Goal: Information Seeking & Learning: Check status

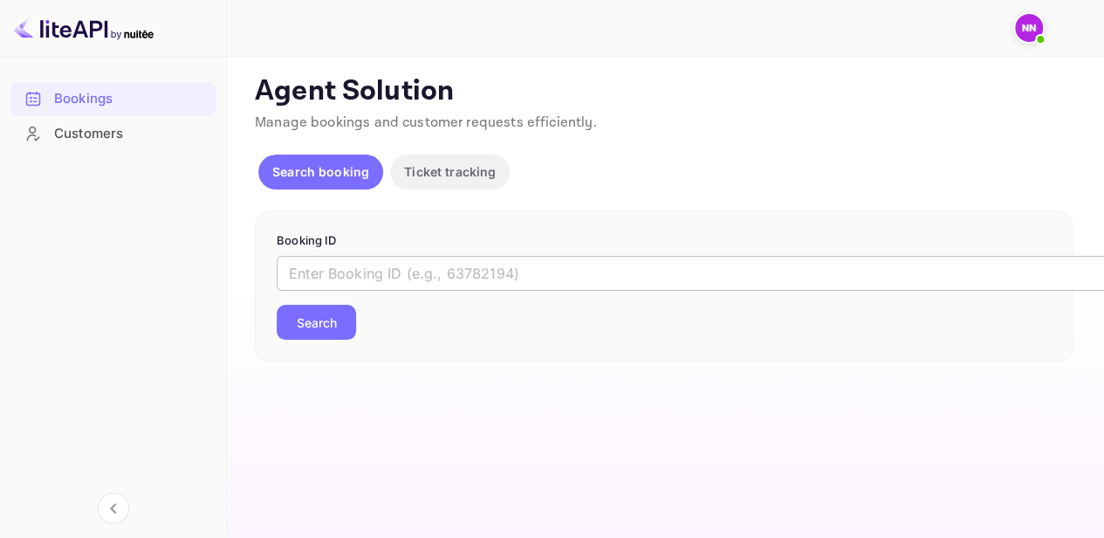
click at [317, 267] on input "text" at bounding box center [713, 273] width 873 height 35
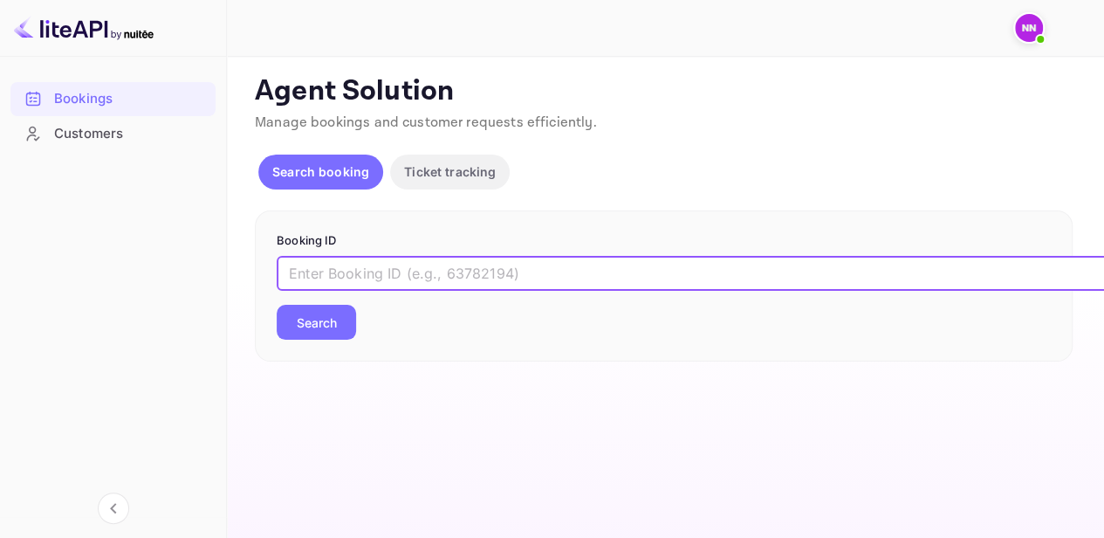
paste input "9923523"
click at [330, 319] on button "Search" at bounding box center [316, 322] width 79 height 35
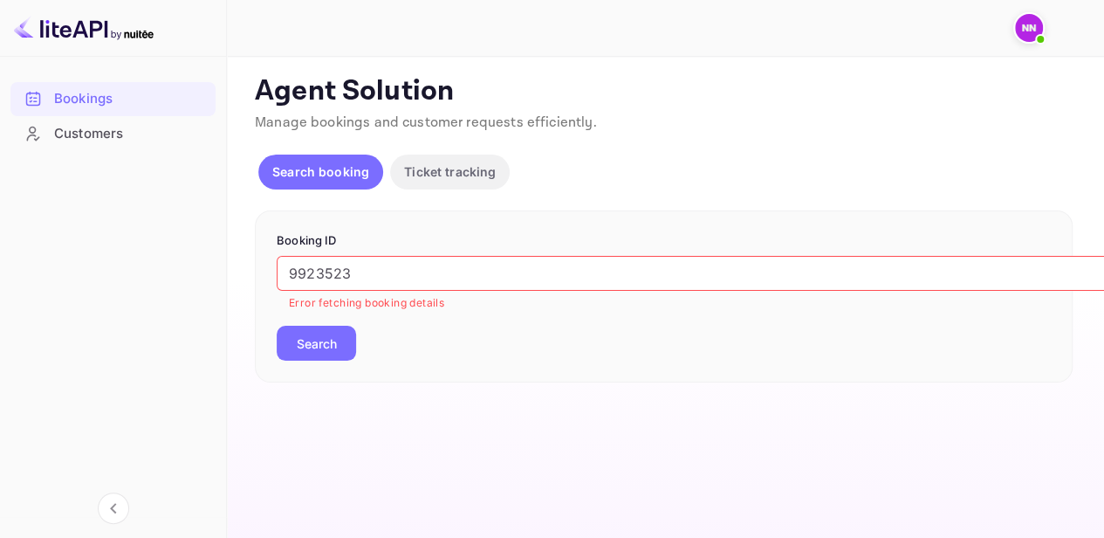
click at [1028, 36] on img at bounding box center [1029, 28] width 28 height 28
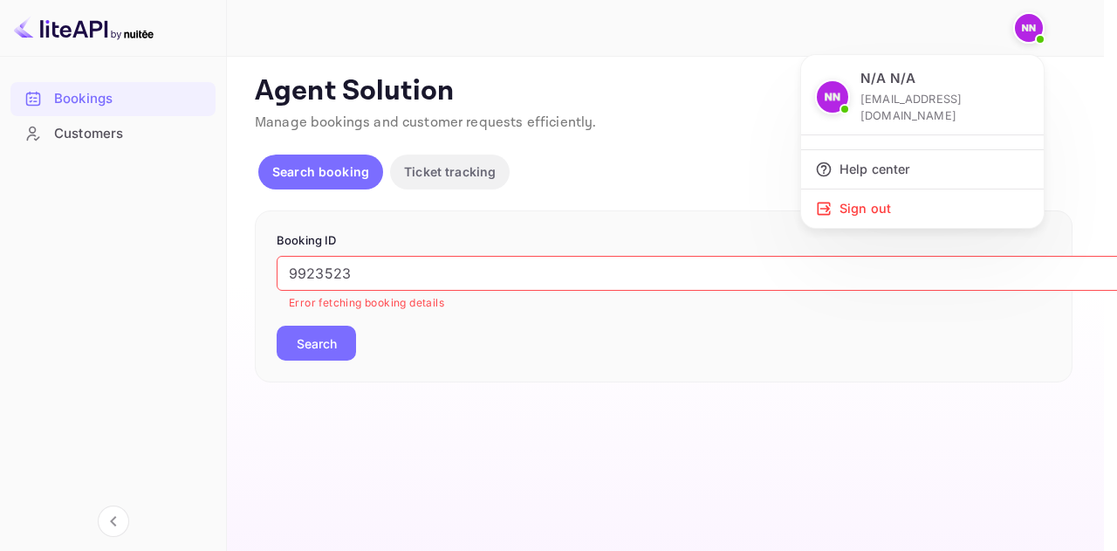
click at [466, 266] on div at bounding box center [558, 275] width 1117 height 551
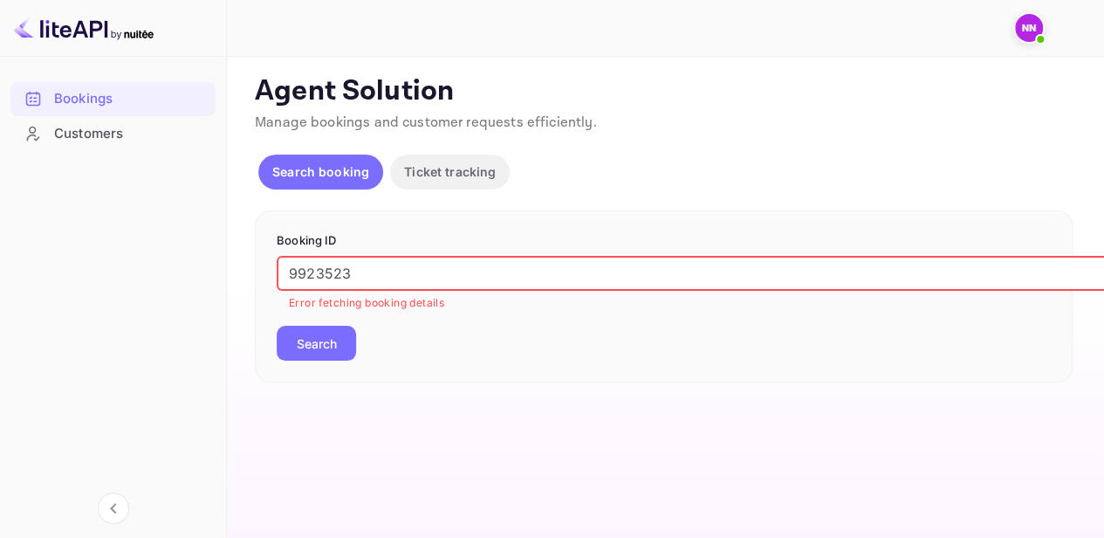
drag, startPoint x: 591, startPoint y: 282, endPoint x: 134, endPoint y: 249, distance: 458.4
click at [134, 249] on div "Bookings Customers Now you can check your travel website directly from the link…" at bounding box center [552, 269] width 1104 height 538
paste input "eMlHw0nK7"
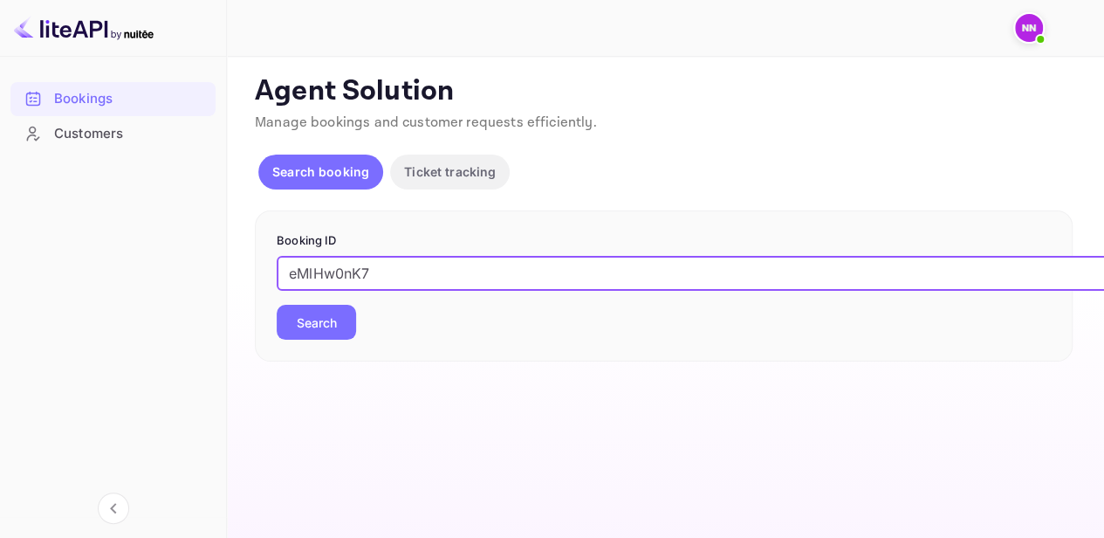
type input "eMlHw0nK7"
click at [316, 321] on button "Search" at bounding box center [316, 322] width 79 height 35
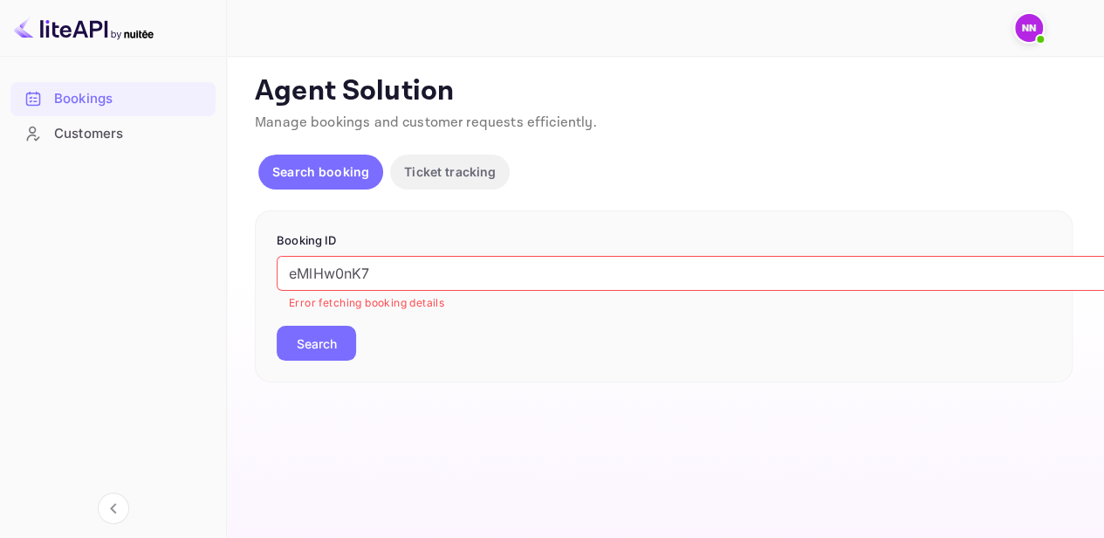
click at [428, 154] on button "Ticket tracking" at bounding box center [450, 171] width 120 height 35
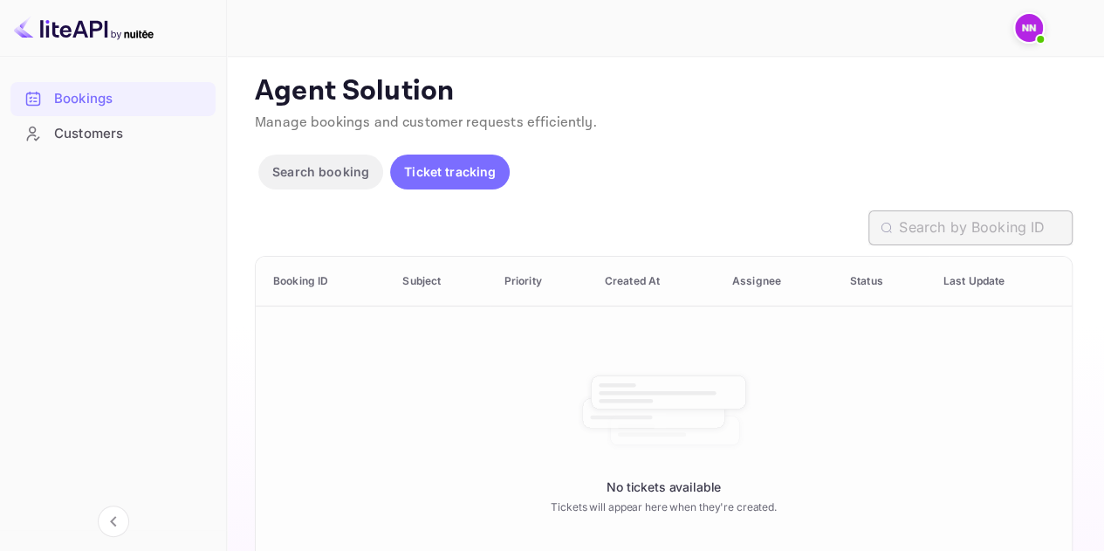
click at [930, 225] on input "text" at bounding box center [986, 227] width 174 height 35
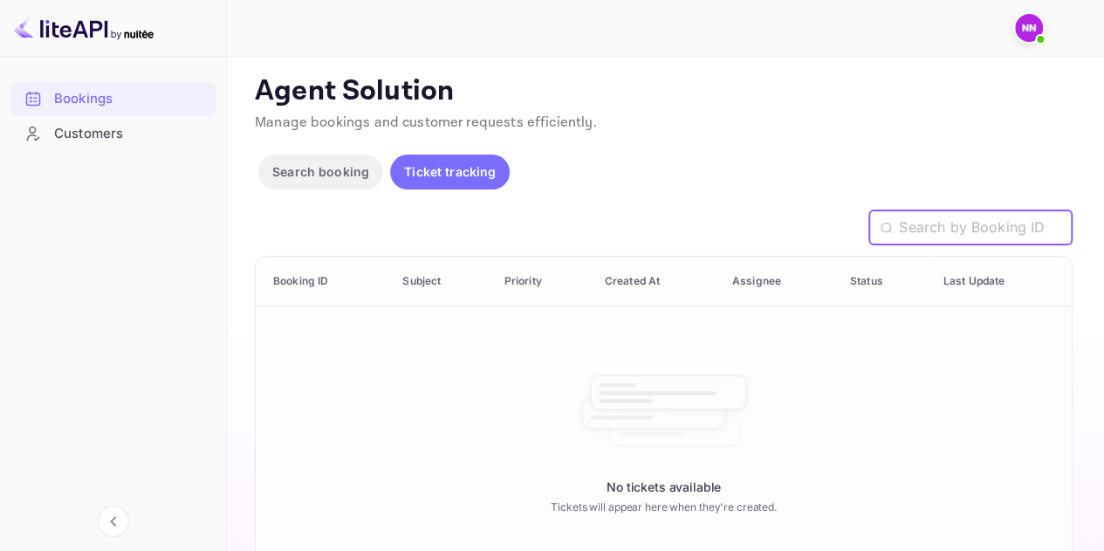
paste input "9923523"
type input "9923523"
click at [887, 226] on icon at bounding box center [885, 228] width 11 height 14
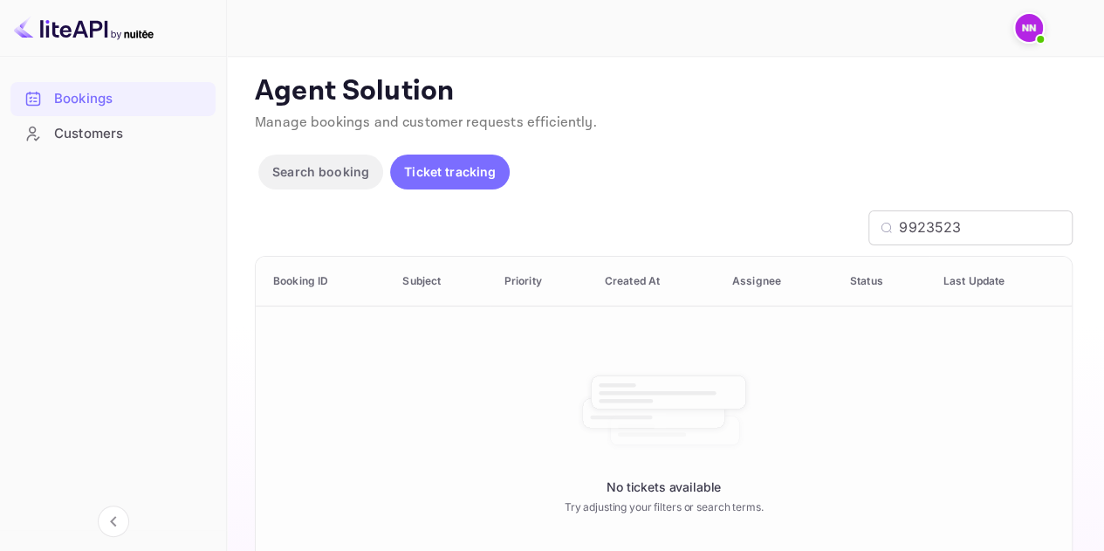
click at [117, 131] on div "Customers" at bounding box center [130, 134] width 153 height 20
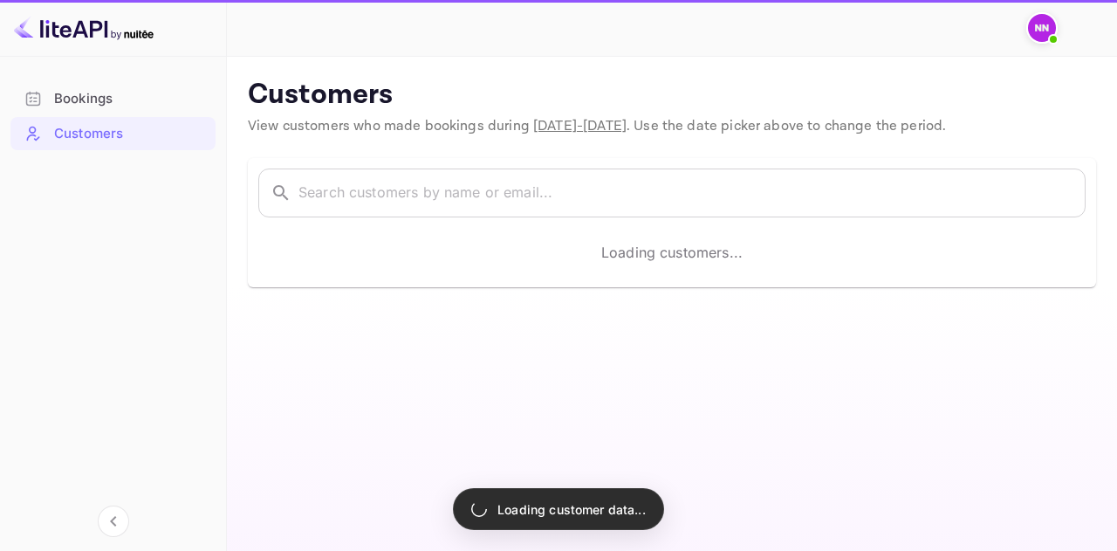
click at [407, 396] on main "Customers View customers who made bookings during [DATE] - [DATE] . Use the dat…" at bounding box center [672, 304] width 890 height 494
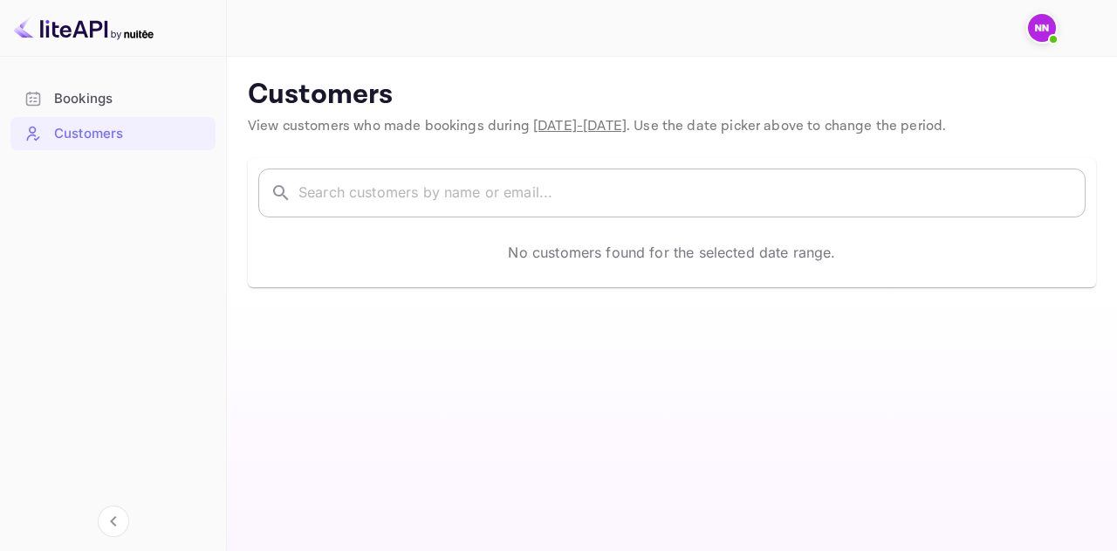
click at [398, 195] on input "text" at bounding box center [691, 192] width 787 height 49
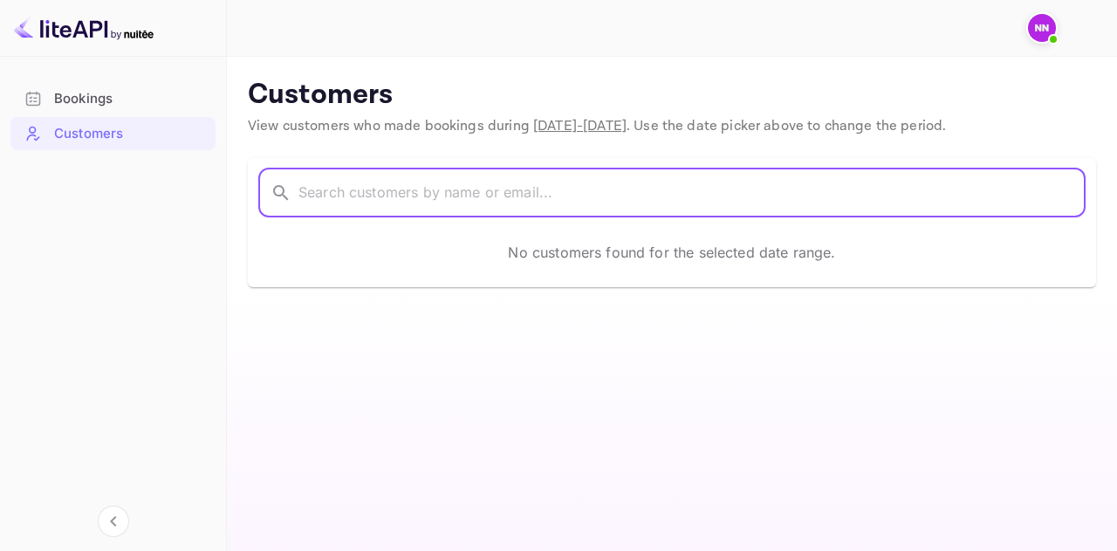
paste input "[PERSON_NAME] [PERSON_NAME]"
type input "[PERSON_NAME] [PERSON_NAME]"
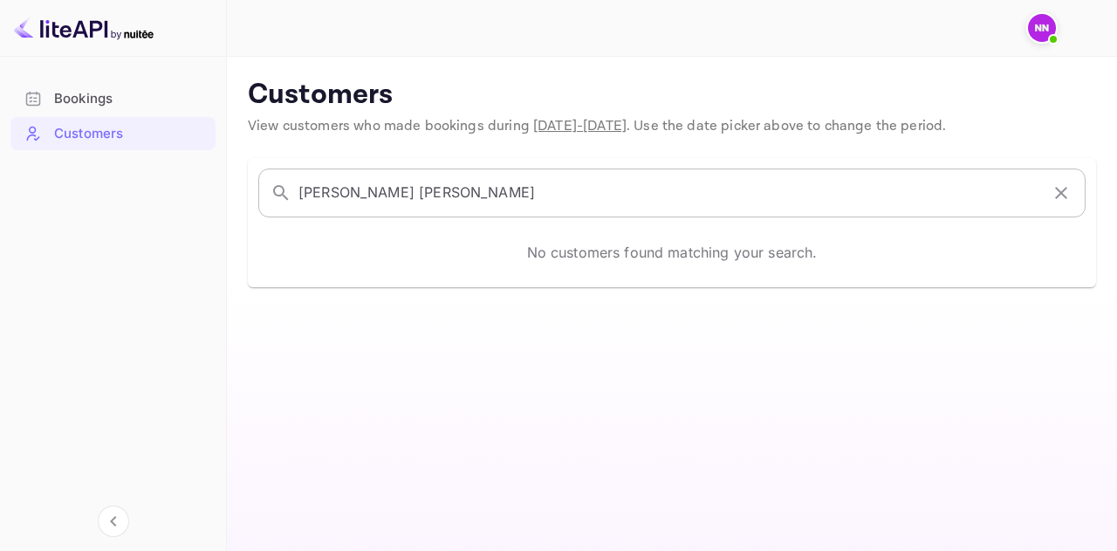
click at [278, 188] on icon at bounding box center [281, 192] width 21 height 21
click at [1062, 196] on icon "button" at bounding box center [1061, 192] width 21 height 21
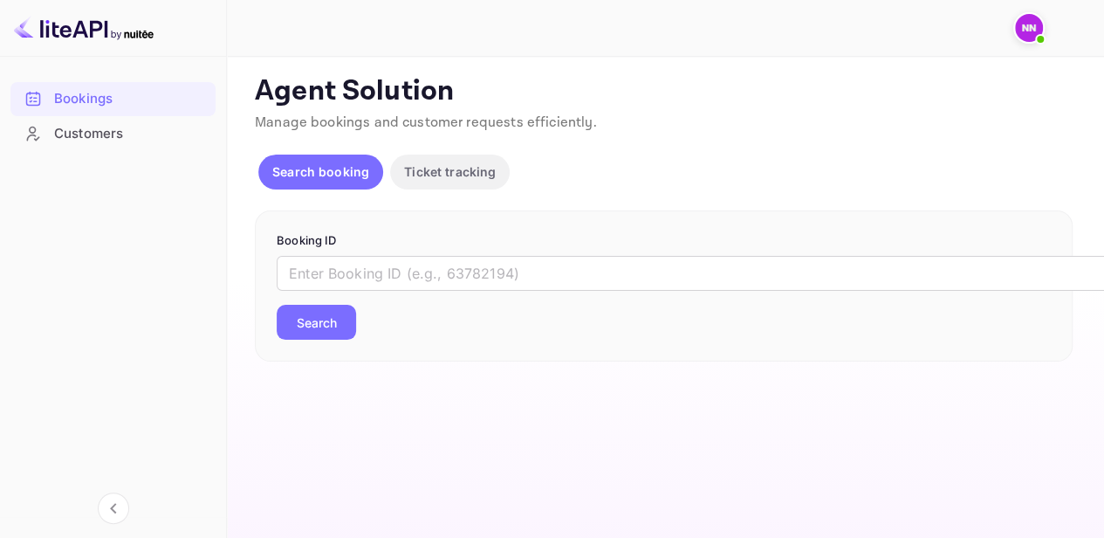
click at [1030, 36] on img at bounding box center [1029, 28] width 28 height 28
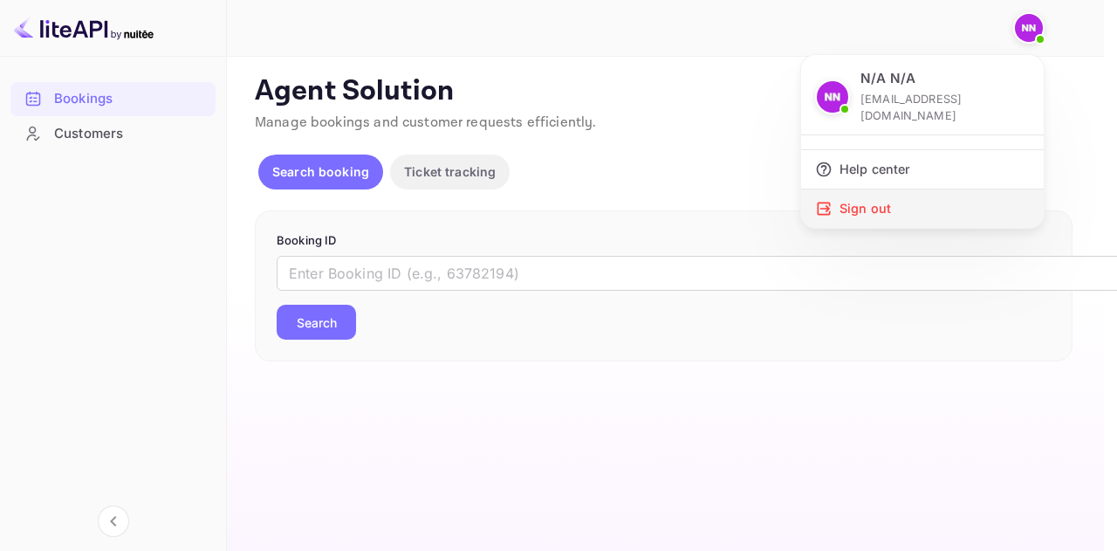
click at [866, 191] on div "Sign out" at bounding box center [922, 208] width 243 height 38
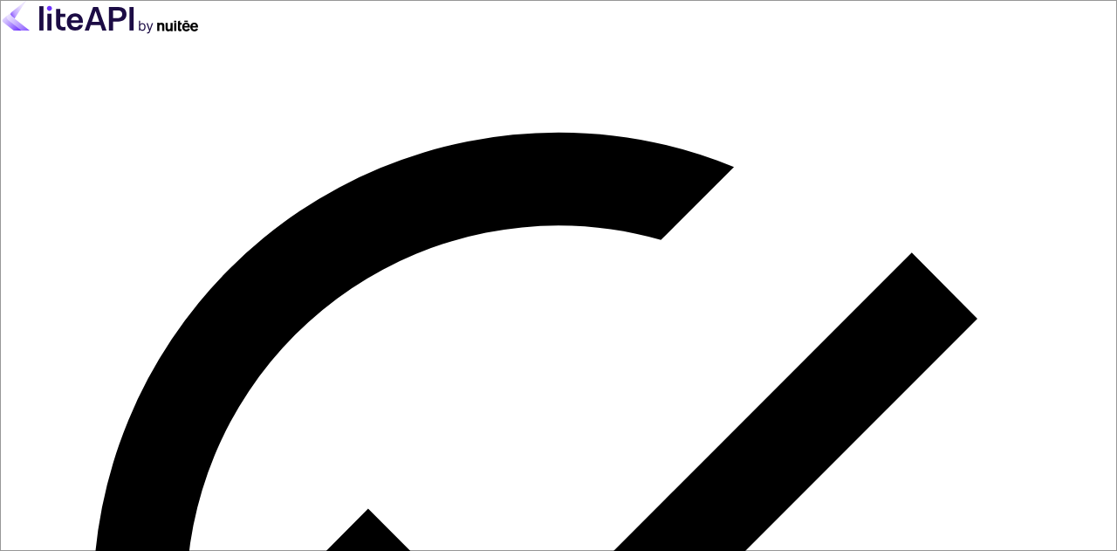
type input "zen.abddin@tbo.com"
